Goal: Submit feedback/report problem

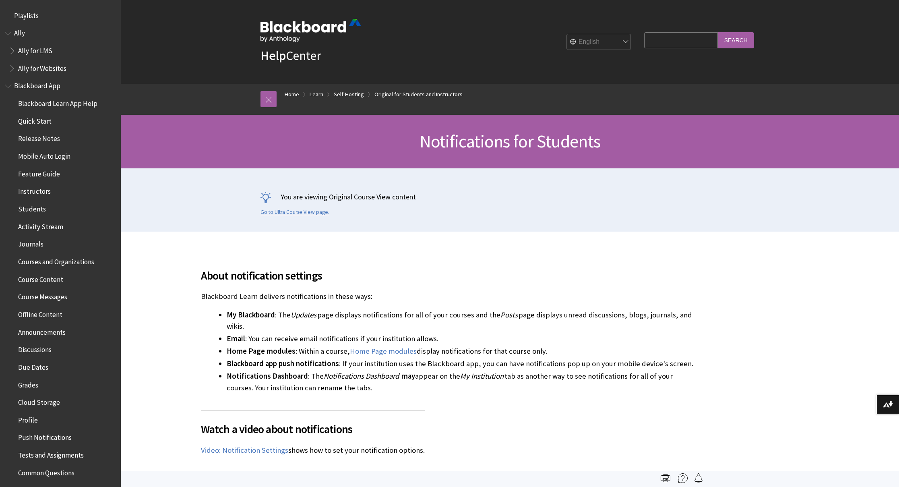
scroll to position [1095, 0]
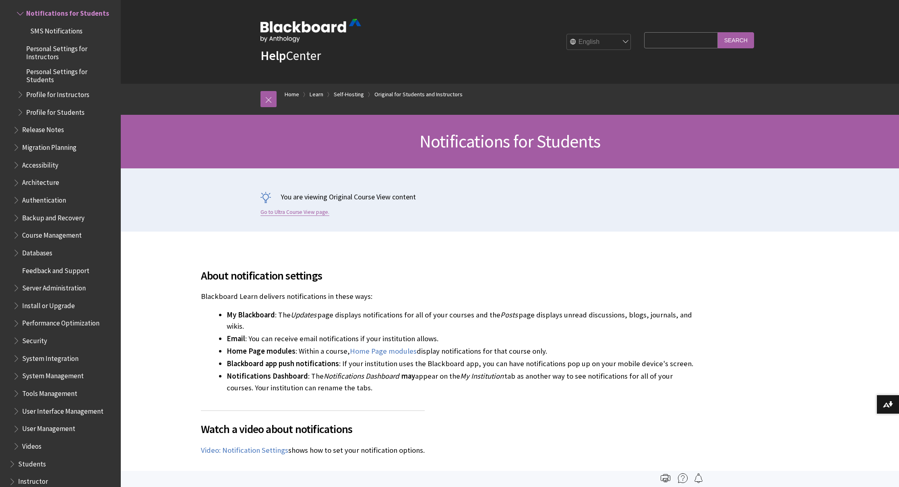
click at [292, 211] on link "Go to Ultra Course View page." at bounding box center [295, 212] width 69 height 7
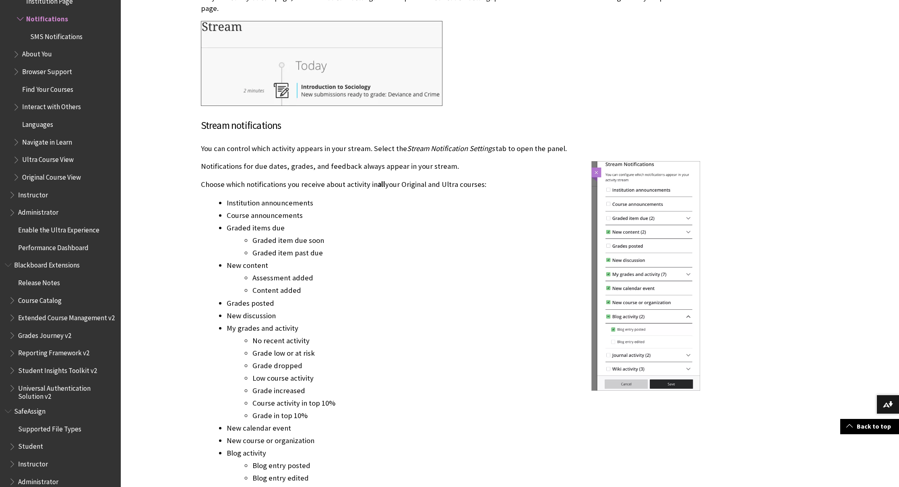
scroll to position [861, 0]
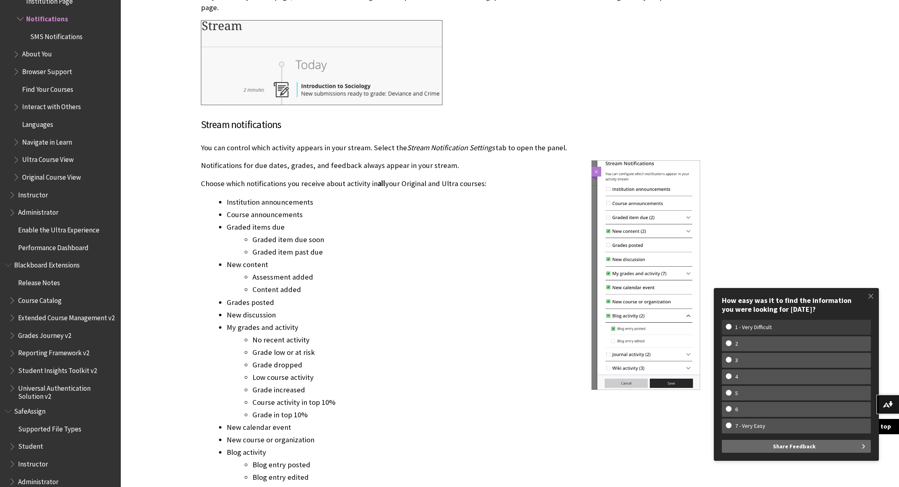
click at [730, 326] on w-span "1 - Very Difficult" at bounding box center [796, 327] width 141 height 7
click at [730, 326] on input "1 - Very Difficult" at bounding box center [728, 326] width 5 height 5
radio input "true"
click at [792, 443] on span "Share Feedback" at bounding box center [794, 446] width 43 height 13
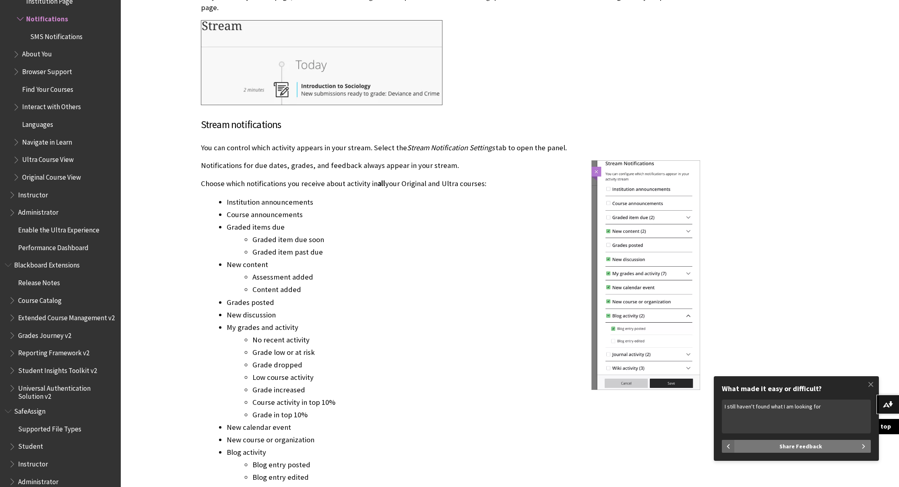
type textarea "I still haven't found what I am looking for"
click at [815, 447] on span "Share Feedback" at bounding box center [800, 446] width 43 height 13
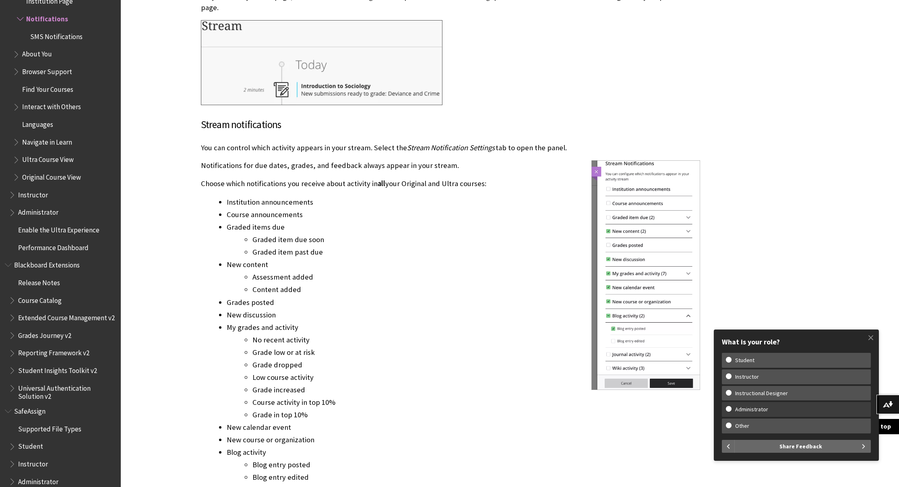
click at [728, 407] on w-span "Administrator" at bounding box center [796, 409] width 141 height 7
click at [728, 407] on input "Administrator" at bounding box center [728, 408] width 5 height 5
radio input "true"
click at [831, 447] on button "Share Feedback" at bounding box center [803, 446] width 136 height 13
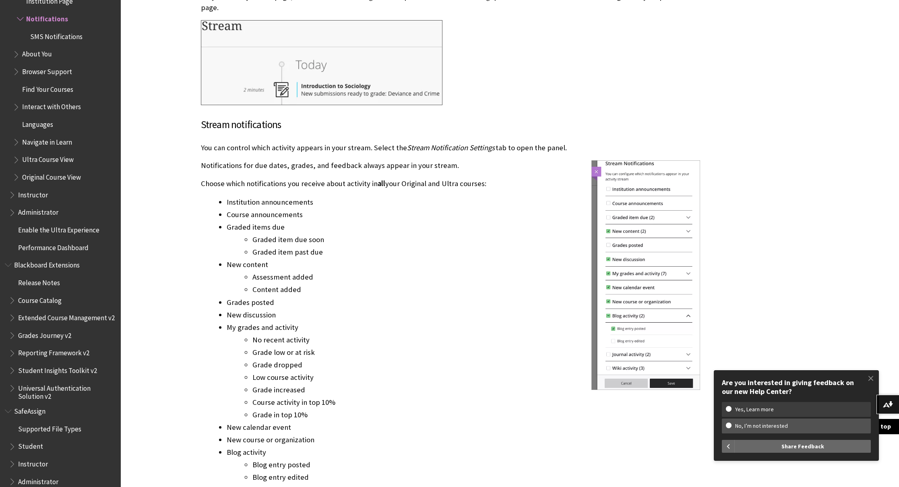
click at [728, 408] on w-span "Yes, Learn more" at bounding box center [796, 409] width 141 height 7
click at [728, 408] on input "Yes, Learn more" at bounding box center [728, 408] width 5 height 5
radio input "true"
click at [804, 446] on span "Share Feedback" at bounding box center [803, 446] width 43 height 13
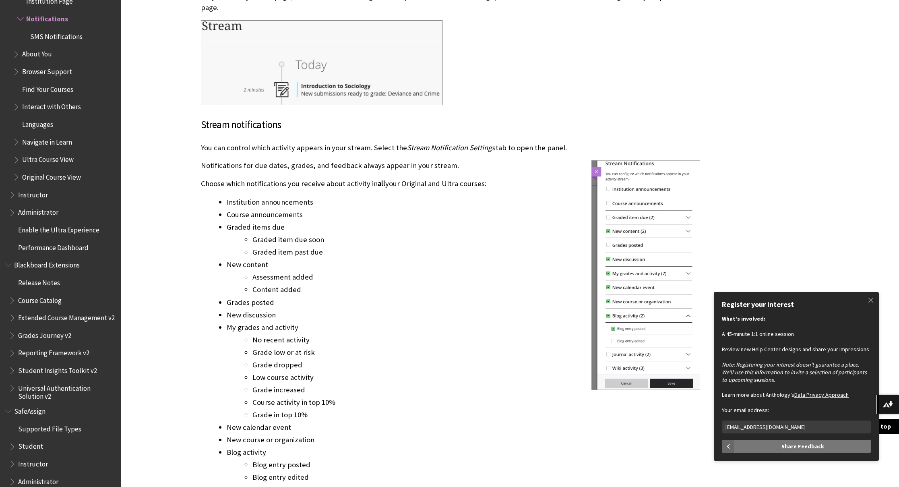
type input "[EMAIL_ADDRESS][DOMAIN_NAME]"
click at [798, 444] on span "Share Feedback" at bounding box center [803, 446] width 43 height 13
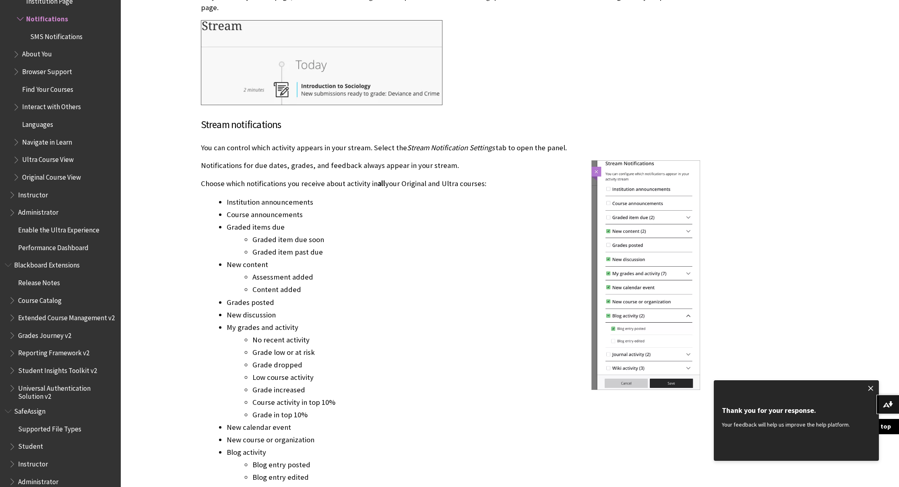
click at [876, 388] on span at bounding box center [870, 388] width 17 height 17
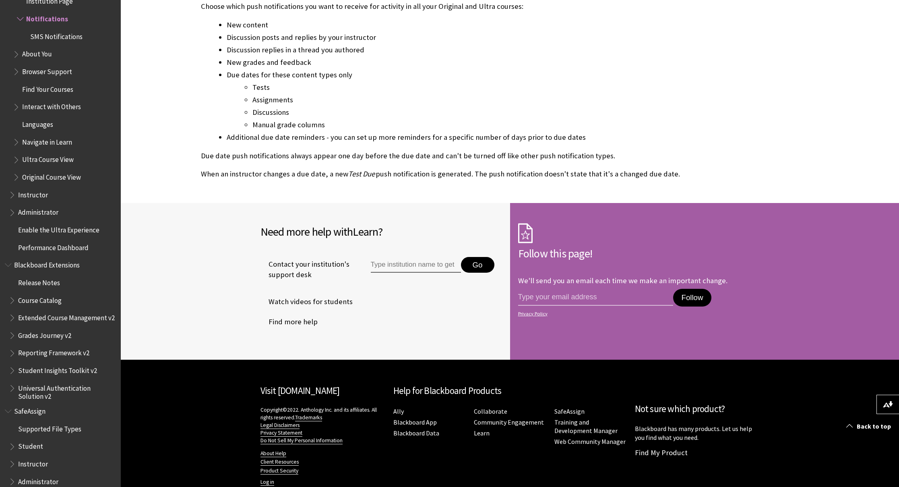
scroll to position [2229, 0]
